Goal: Navigation & Orientation: Find specific page/section

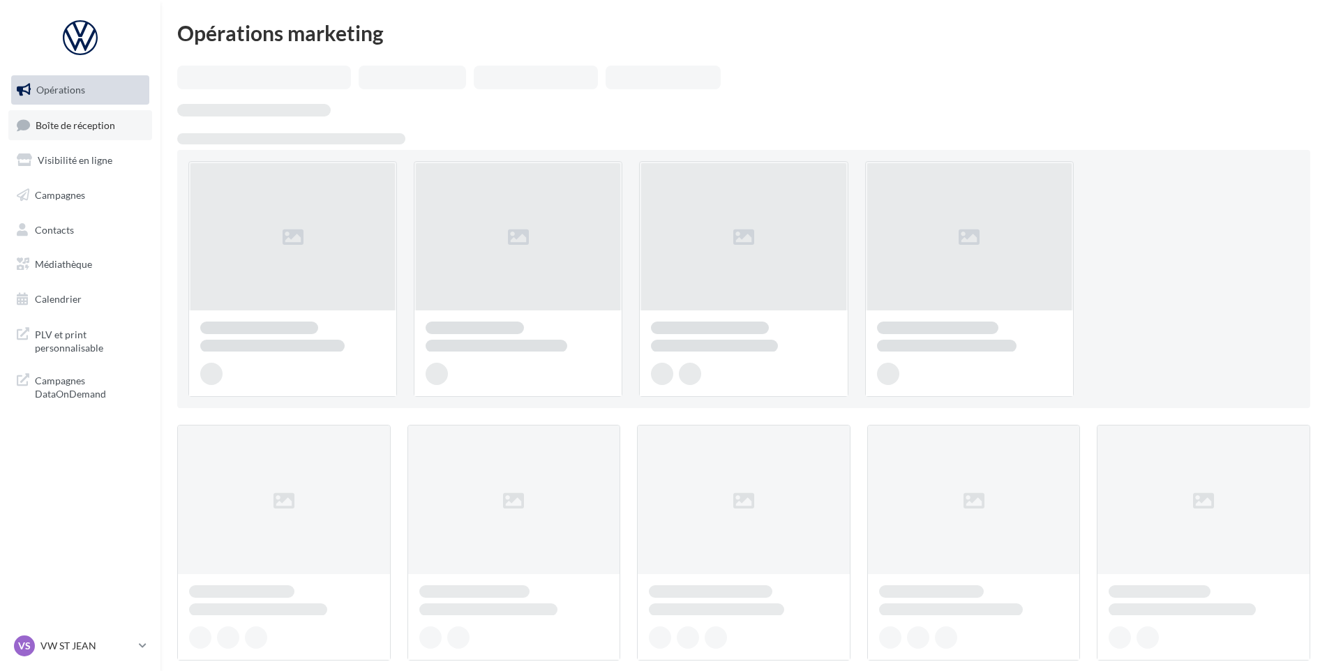
click at [102, 124] on span "Boîte de réception" at bounding box center [76, 125] width 80 height 12
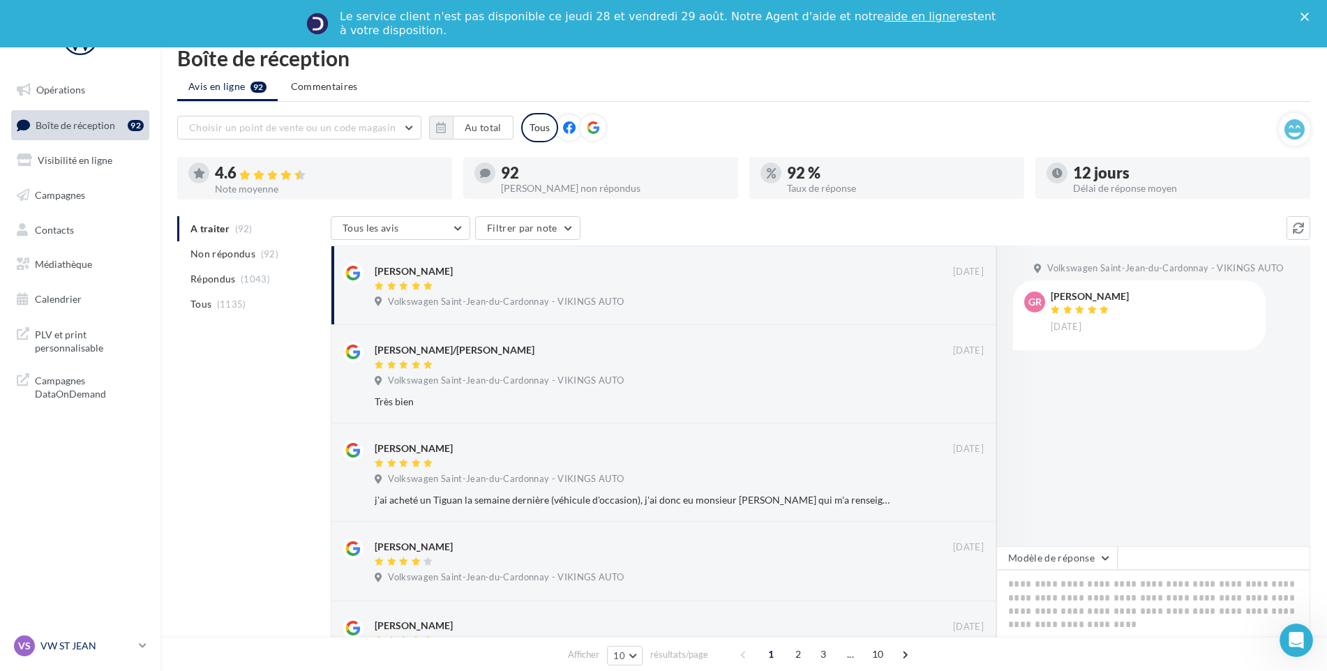
click at [112, 650] on p "VW ST JEAN" at bounding box center [86, 646] width 93 height 14
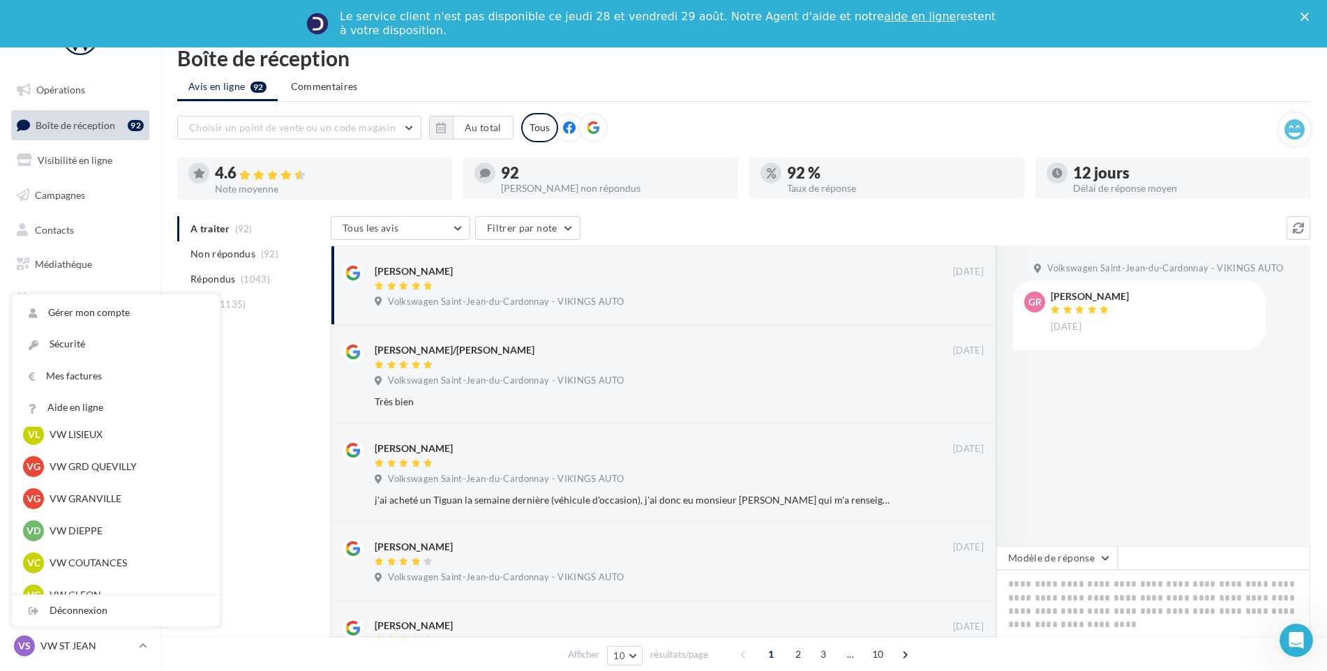
scroll to position [419, 0]
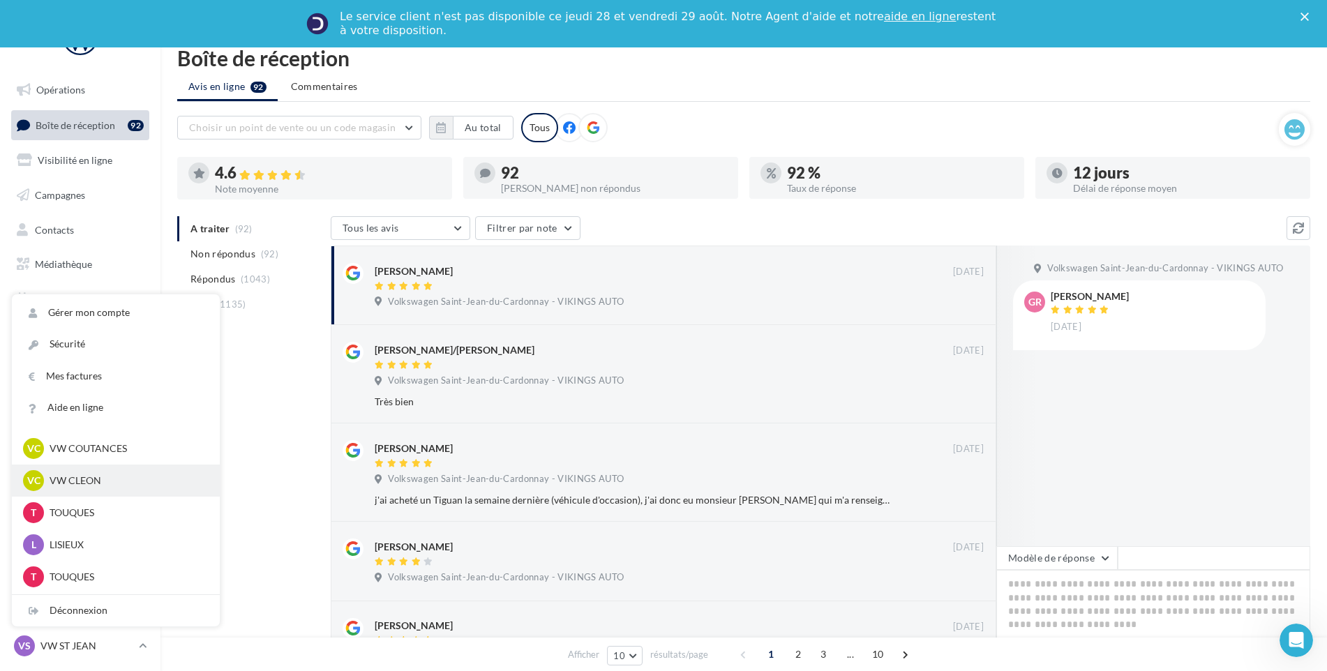
click at [94, 472] on div "VC VW CLEON vw-cle-vau" at bounding box center [116, 480] width 186 height 21
